Goal: Task Accomplishment & Management: Use online tool/utility

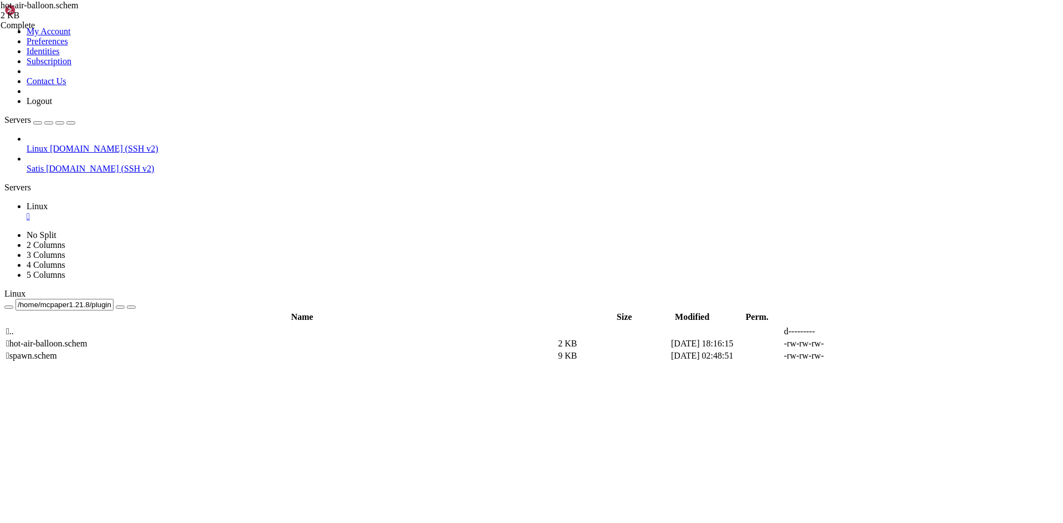
click at [281, 326] on td " .." at bounding box center [281, 331] width 551 height 11
click at [234, 326] on td " .." at bounding box center [281, 331] width 551 height 11
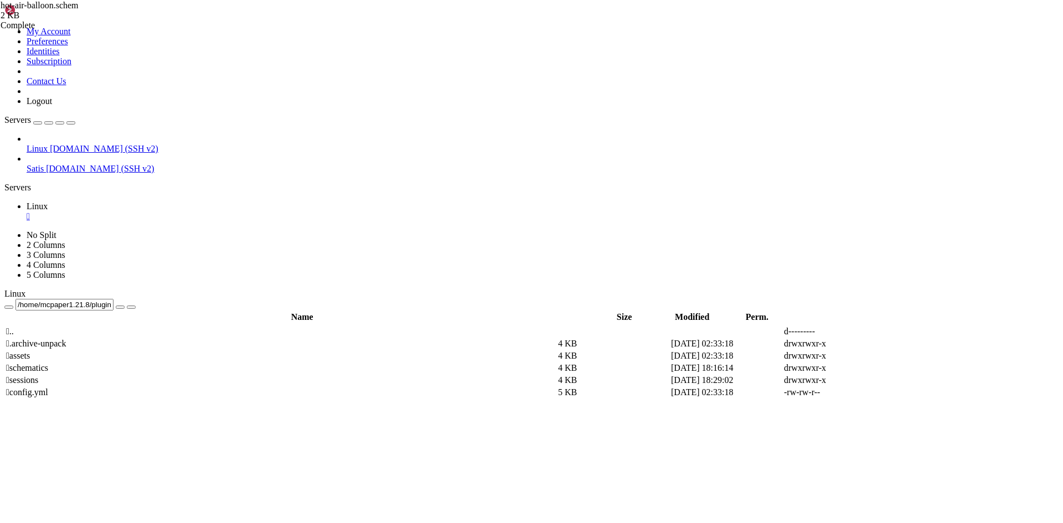
click at [233, 326] on td " .." at bounding box center [281, 331] width 551 height 11
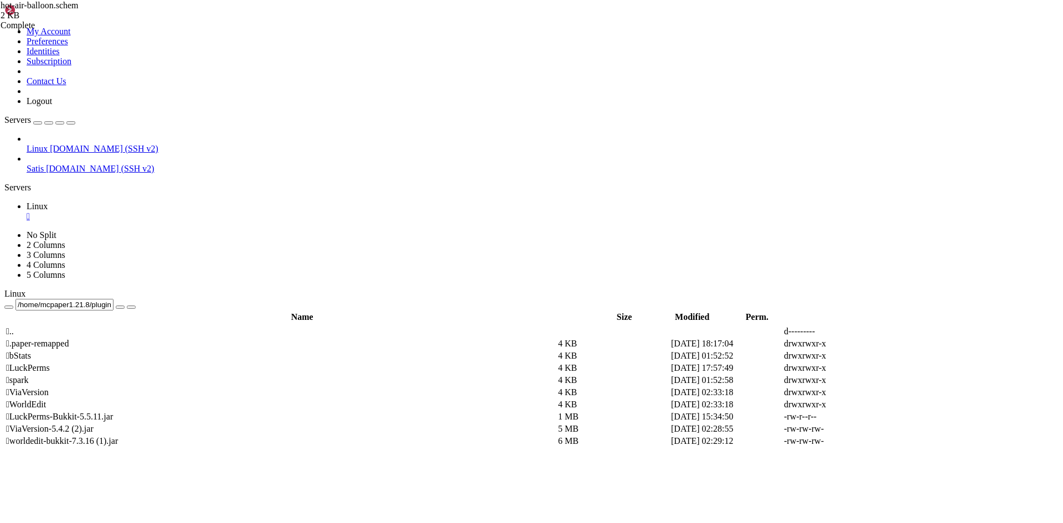
click at [233, 326] on td " .." at bounding box center [281, 331] width 551 height 11
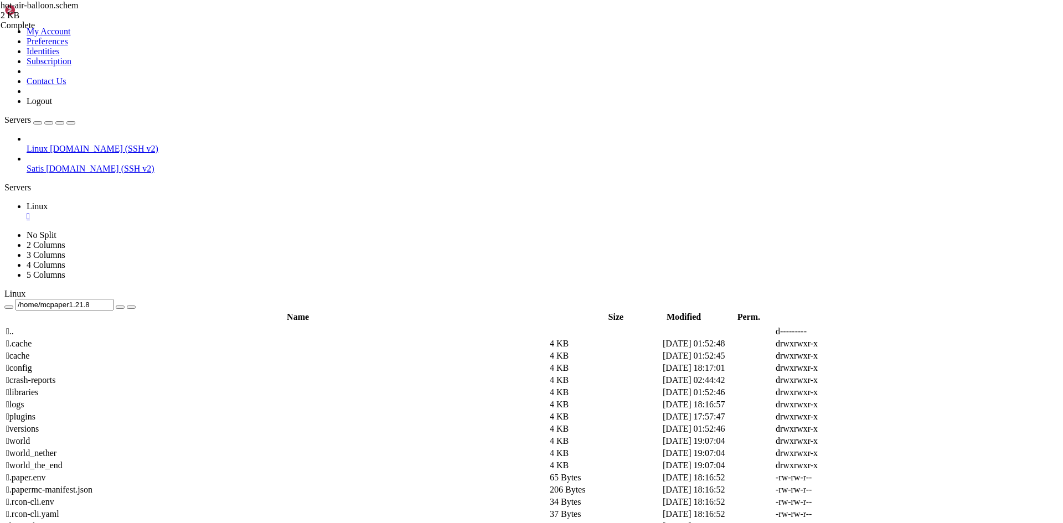
click at [178, 326] on td " .." at bounding box center [277, 331] width 543 height 11
click at [205, 387] on td " netzwerk" at bounding box center [277, 392] width 543 height 11
click at [42, 388] on span " netzwerk" at bounding box center [23, 392] width 35 height 9
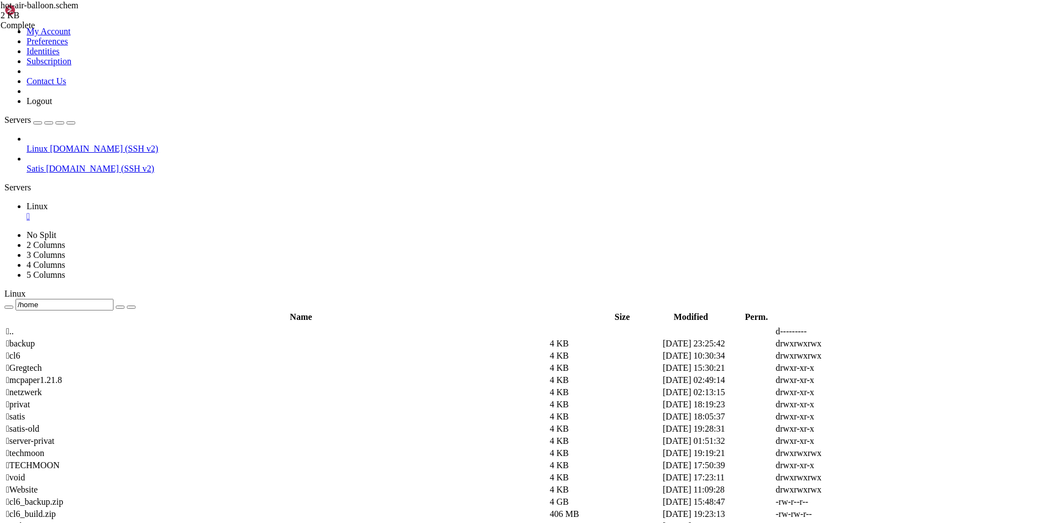
click at [42, 388] on span " netzwerk" at bounding box center [23, 392] width 35 height 9
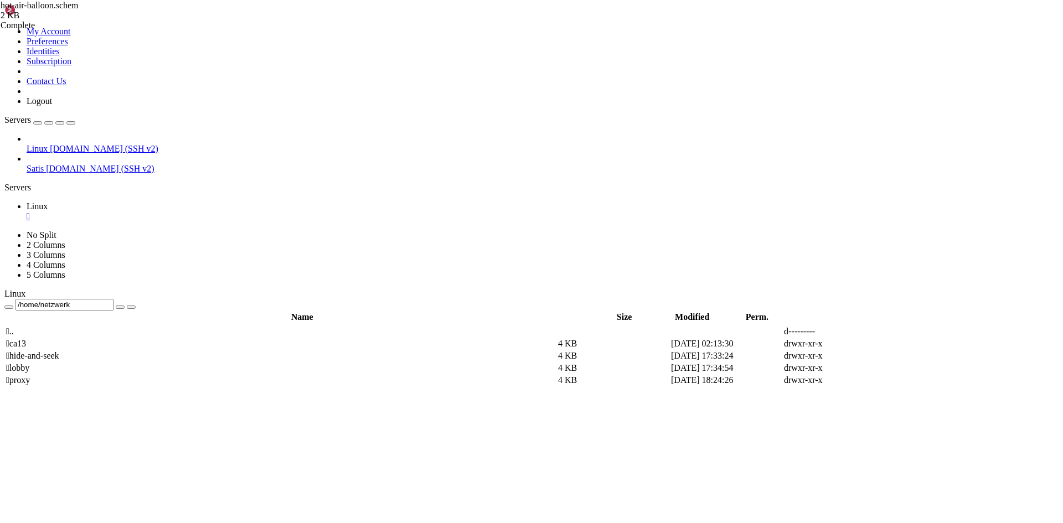
click at [30, 375] on span " proxy" at bounding box center [18, 379] width 24 height 9
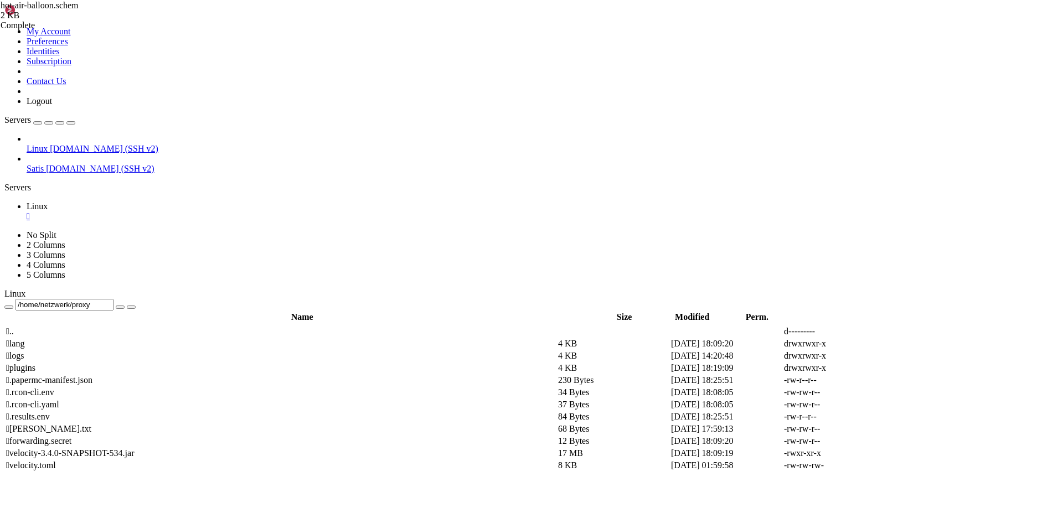
click at [199, 363] on td " plugins" at bounding box center [281, 368] width 551 height 11
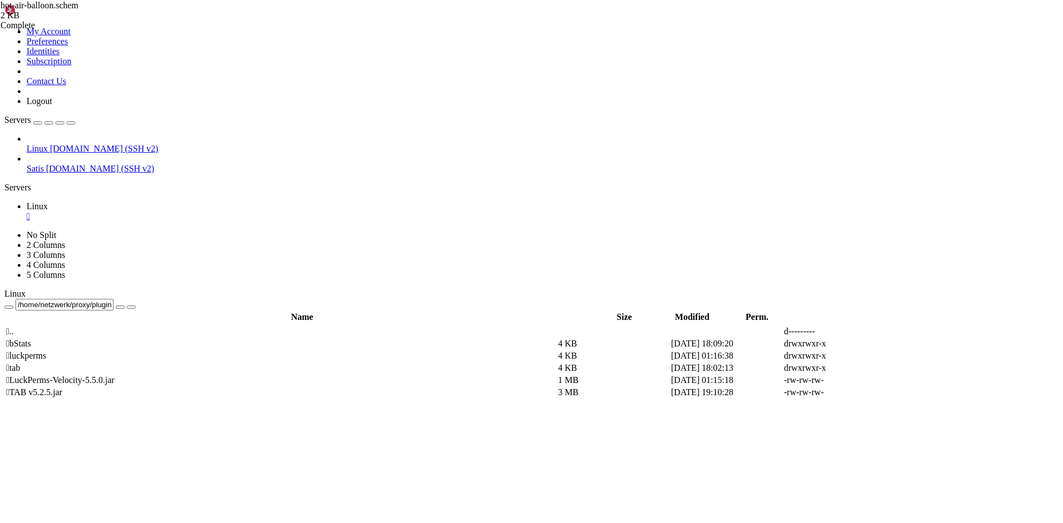
click at [221, 326] on td " .." at bounding box center [281, 331] width 551 height 11
click at [14, 327] on span " .." at bounding box center [10, 331] width 8 height 9
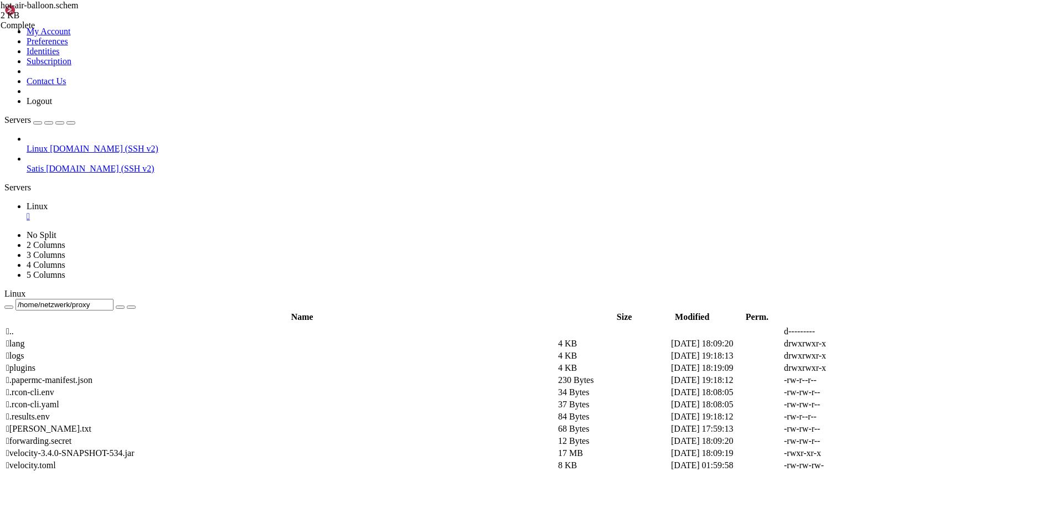
click at [162, 326] on td " .." at bounding box center [281, 331] width 551 height 11
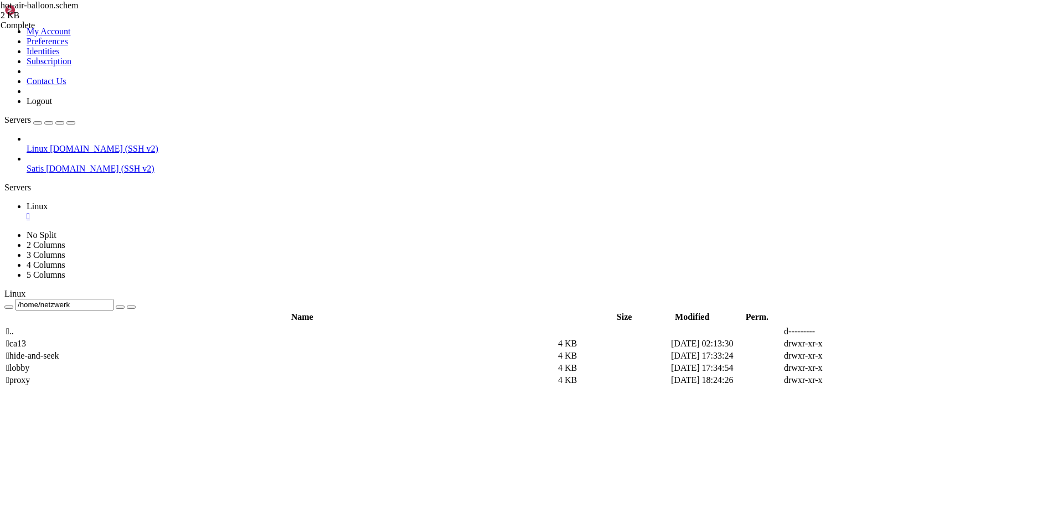
click at [183, 363] on td " lobby" at bounding box center [281, 368] width 551 height 11
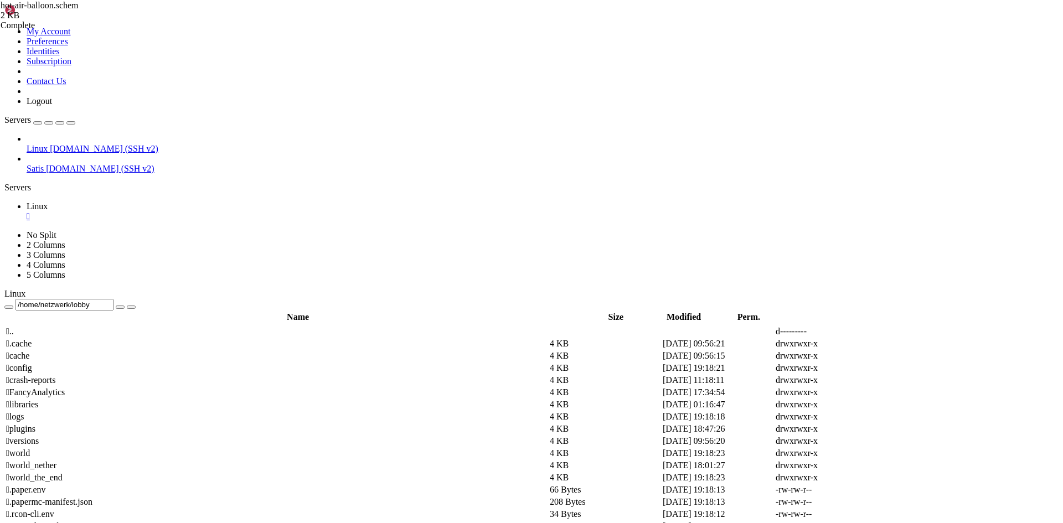
click at [35, 424] on span " plugins" at bounding box center [20, 428] width 29 height 9
type input "/home/netzwerk/lobby/plugins"
